Goal: Contribute content

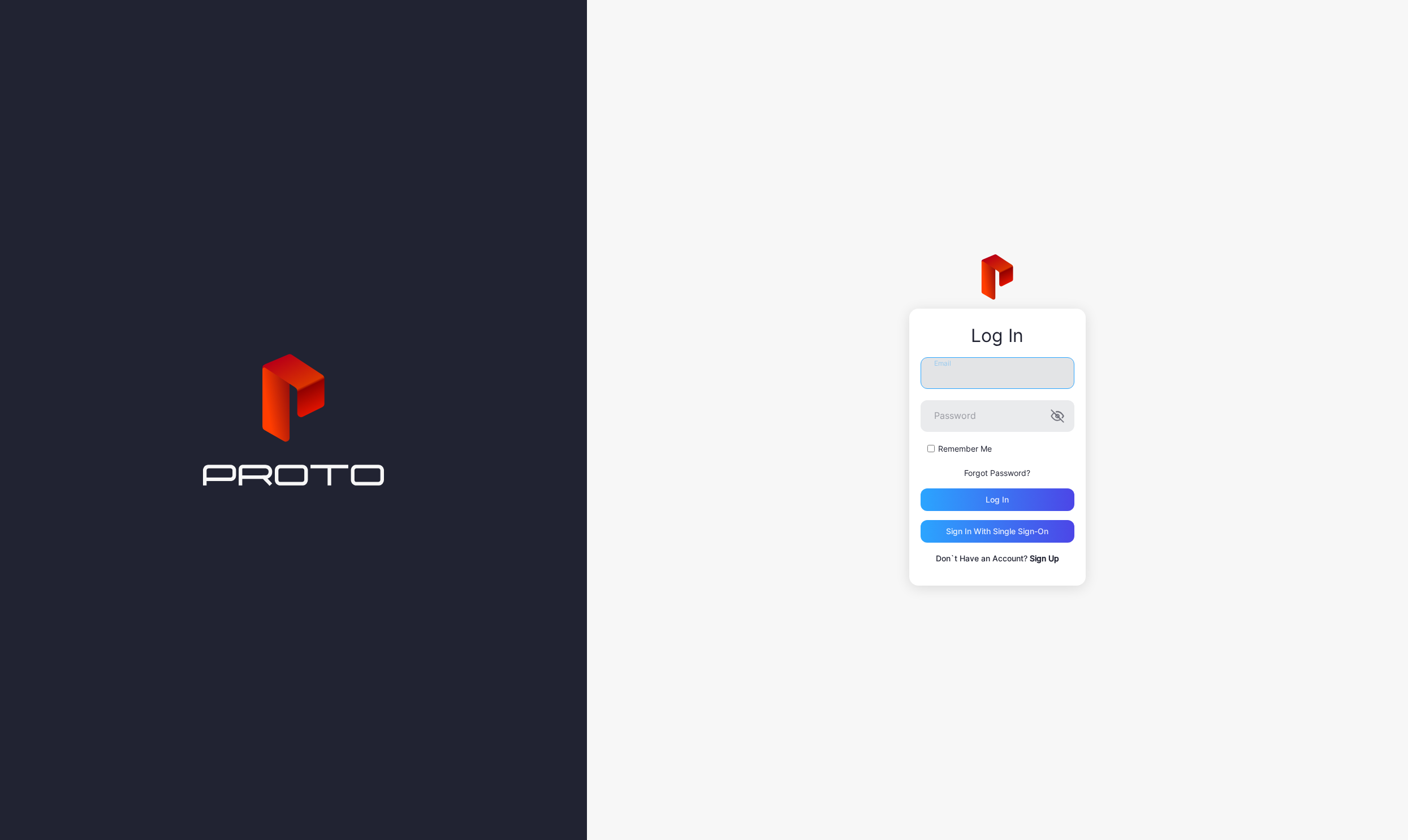
click at [943, 365] on input "Email" at bounding box center [997, 373] width 154 height 32
type input "**********"
click at [1054, 421] on icon "button" at bounding box center [1057, 416] width 13 height 13
click at [1003, 493] on div "Log in" at bounding box center [997, 499] width 154 height 23
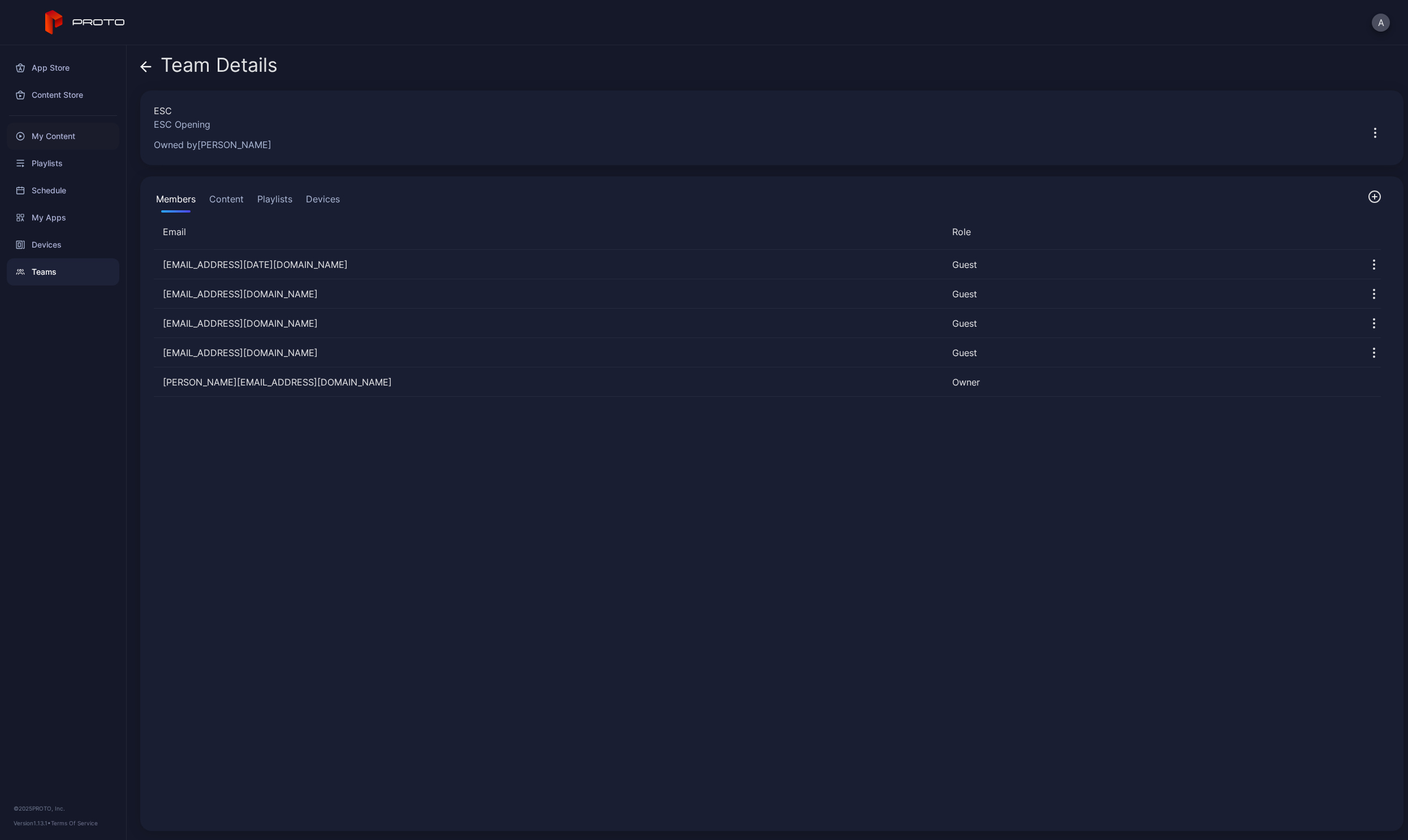
click at [49, 136] on div "My Content" at bounding box center [63, 136] width 113 height 27
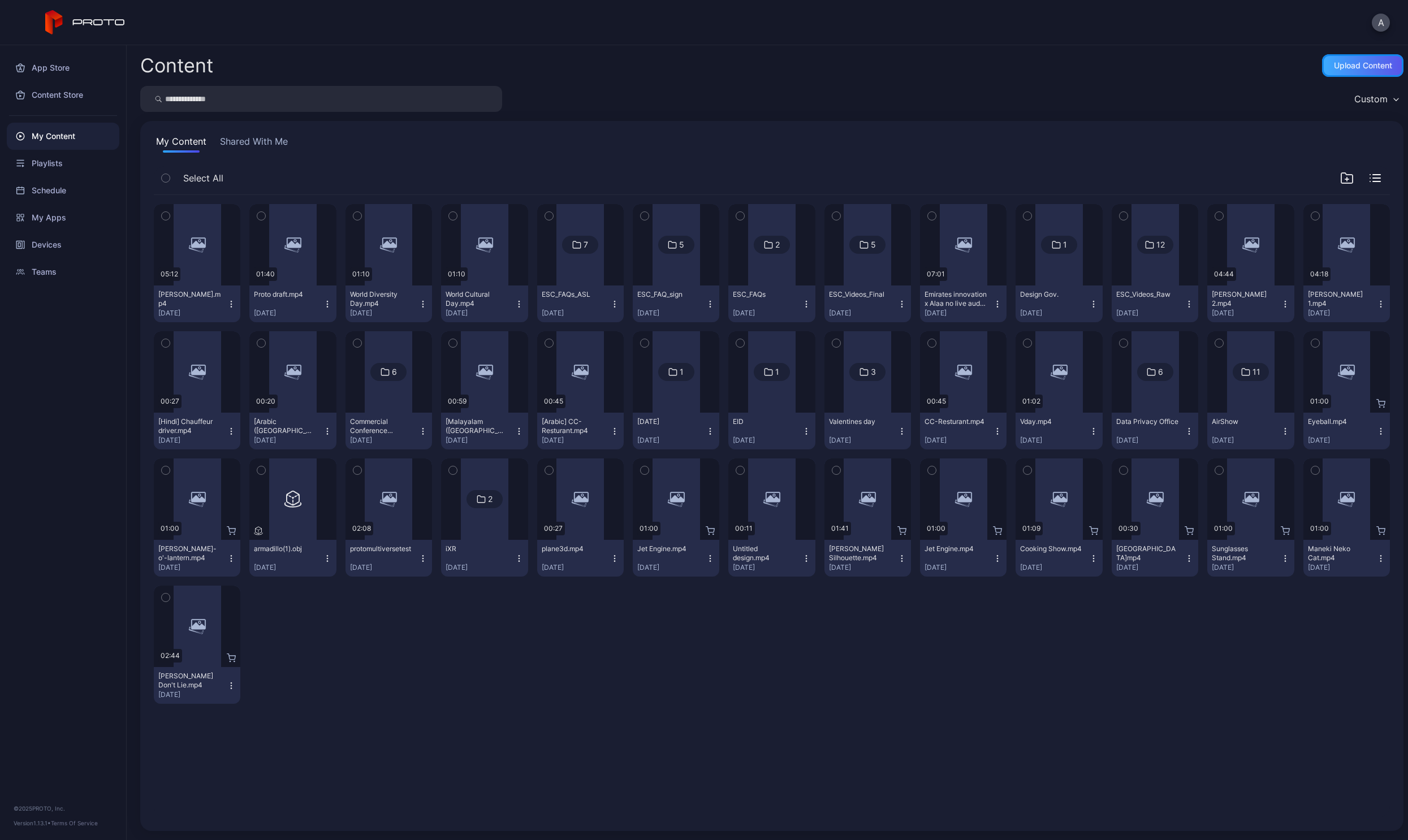
click at [1322, 74] on div "Upload Content" at bounding box center [1362, 65] width 81 height 23
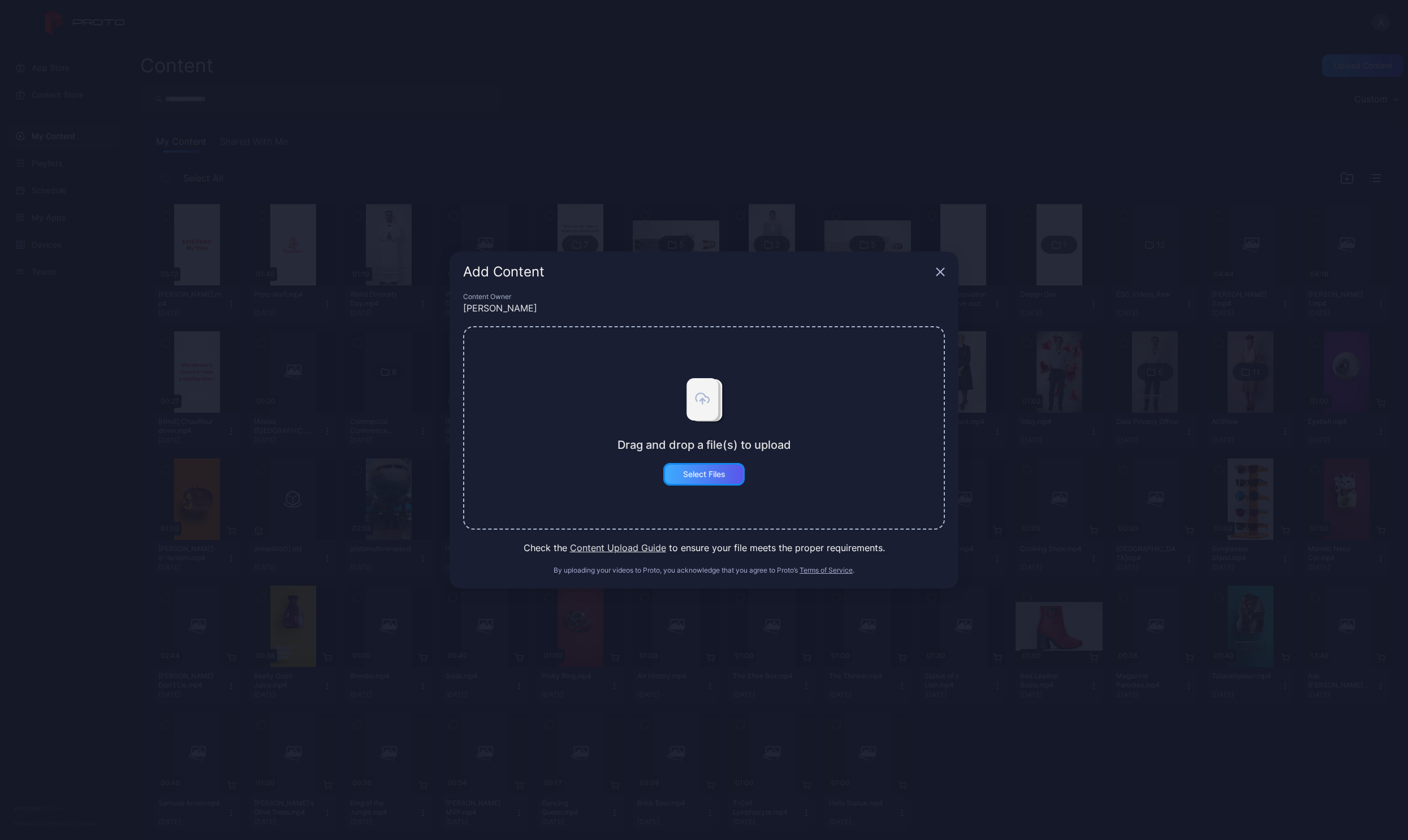
click at [705, 480] on div "Select Files" at bounding box center [703, 473] width 81 height 23
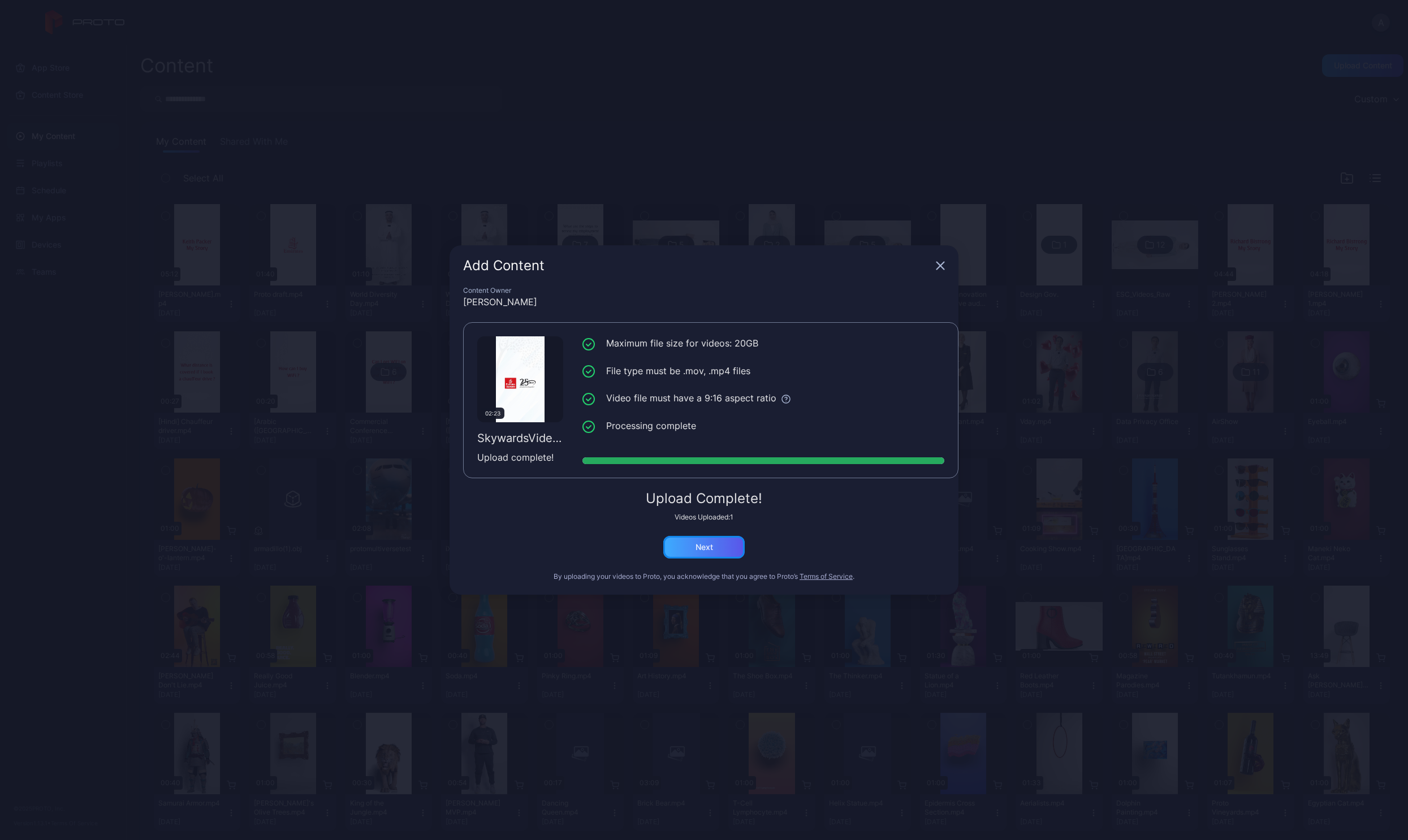
click at [708, 554] on div "Next" at bounding box center [703, 547] width 81 height 23
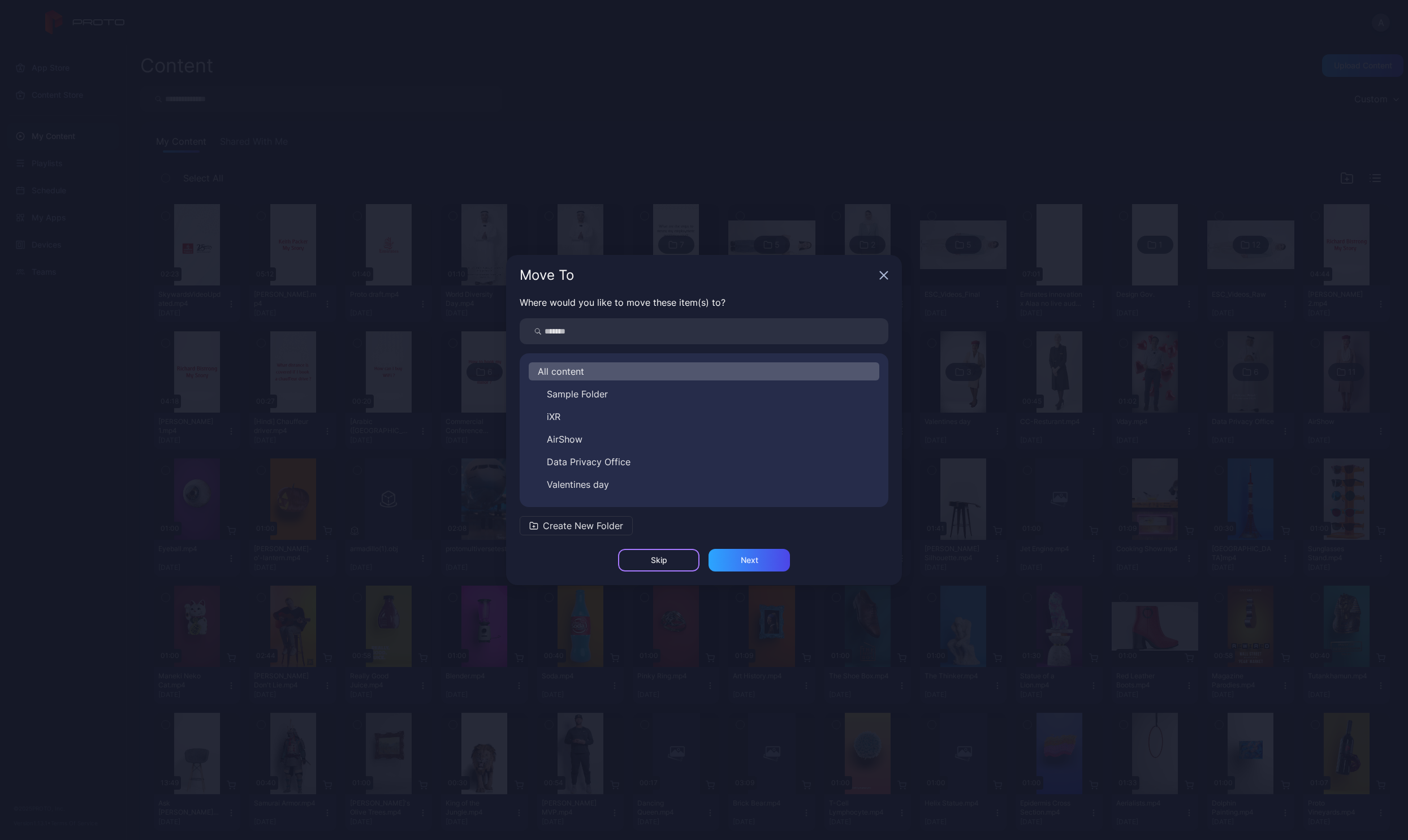
click at [675, 564] on div "Skip" at bounding box center [658, 559] width 81 height 23
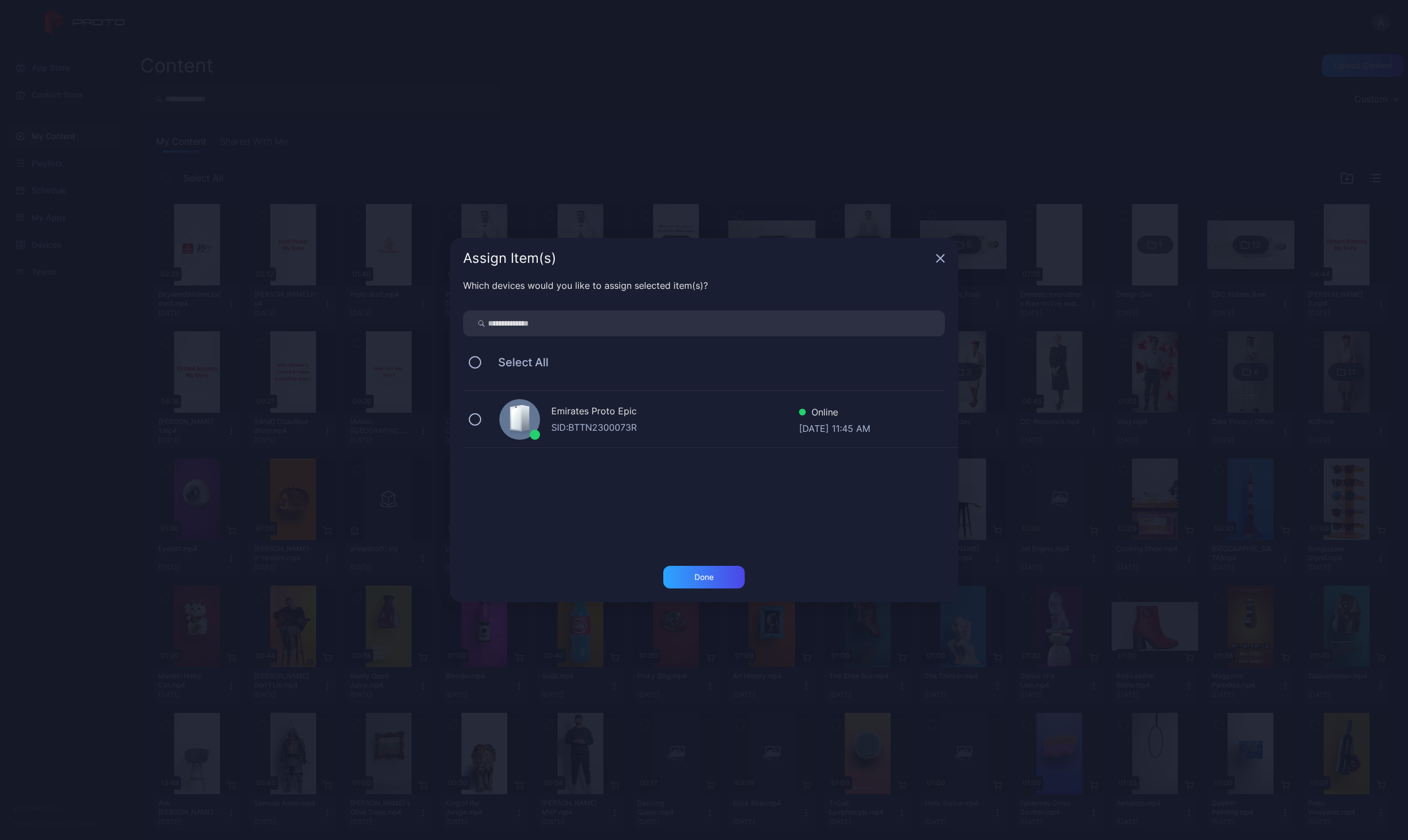
click at [614, 420] on div "Emirates Proto Epic" at bounding box center [675, 412] width 248 height 17
click at [666, 578] on div "Done" at bounding box center [703, 577] width 81 height 23
